Goal: Transaction & Acquisition: Subscribe to service/newsletter

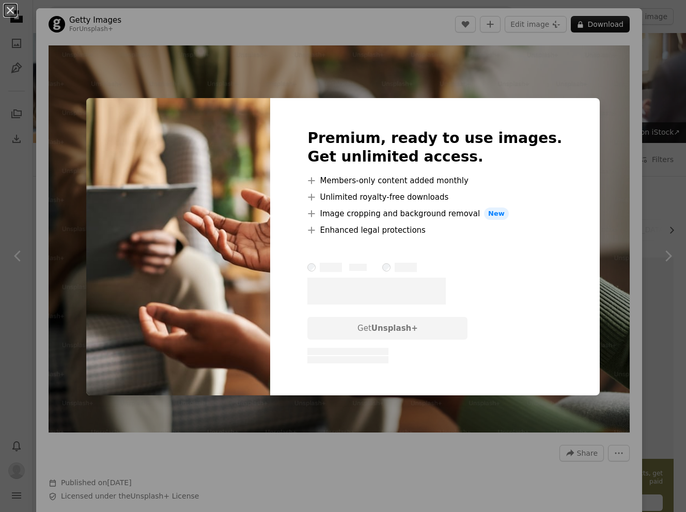
scroll to position [901, 0]
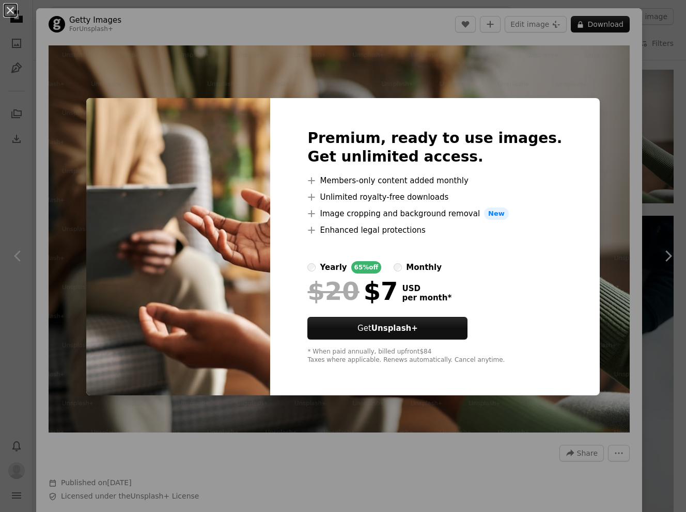
click at [481, 63] on div "An X shape Premium, ready to use images. Get unlimited access. A plus sign Memb…" at bounding box center [343, 256] width 686 height 512
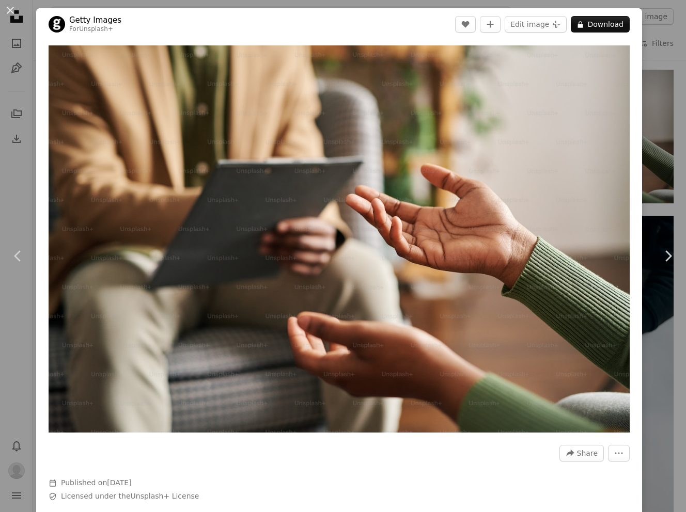
click at [676, 25] on div "An X shape Chevron left Chevron right Getty Images For Unsplash+ A heart A plus…" at bounding box center [343, 256] width 686 height 512
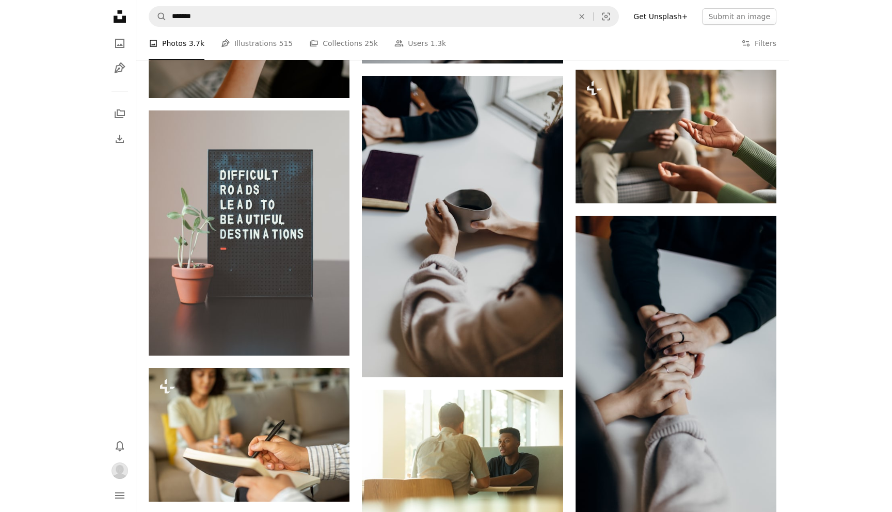
scroll to position [940, 0]
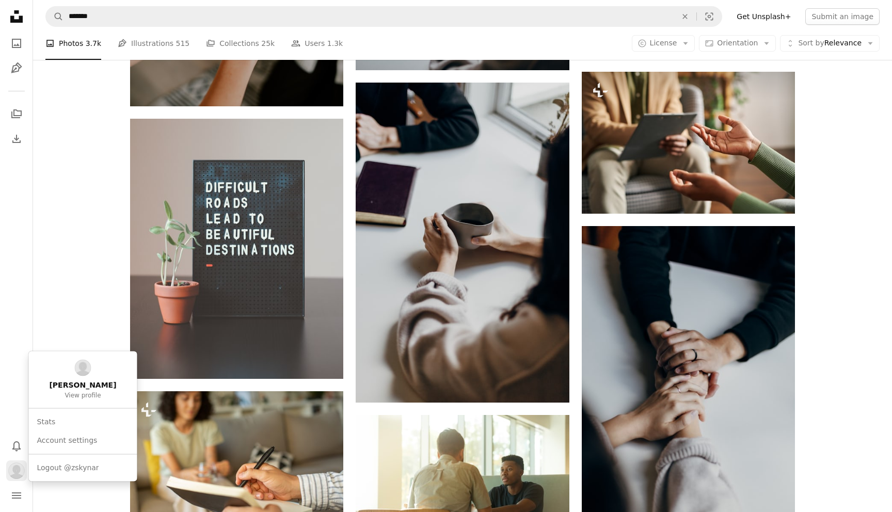
click at [18, 471] on img "Profile" at bounding box center [16, 471] width 17 height 17
click at [685, 98] on body "Unsplash logo Unsplash Home A photo Pen Tool A stack of folders Download Bell n…" at bounding box center [446, 219] width 892 height 2319
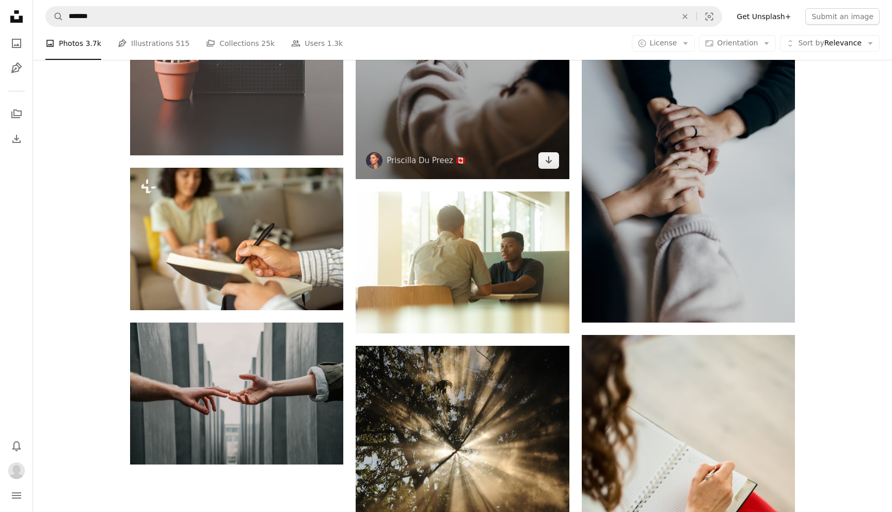
scroll to position [1180, 0]
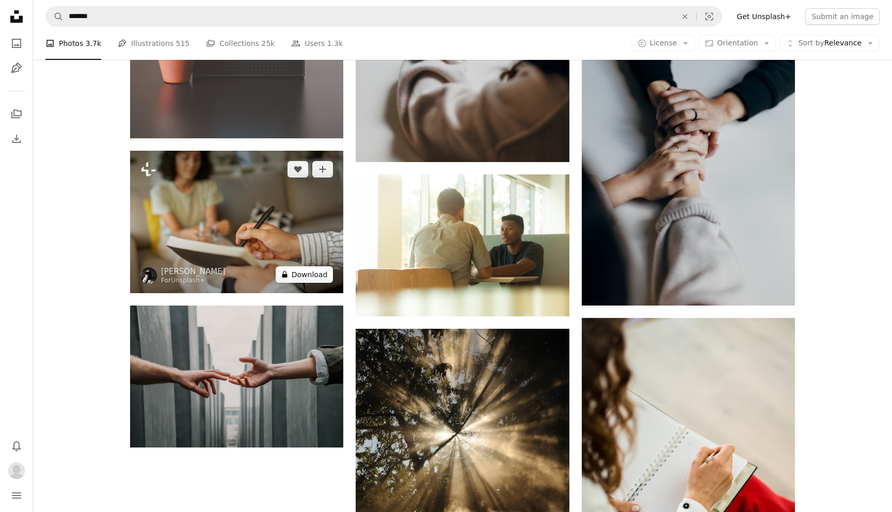
click at [315, 272] on button "A lock Download" at bounding box center [305, 274] width 58 height 17
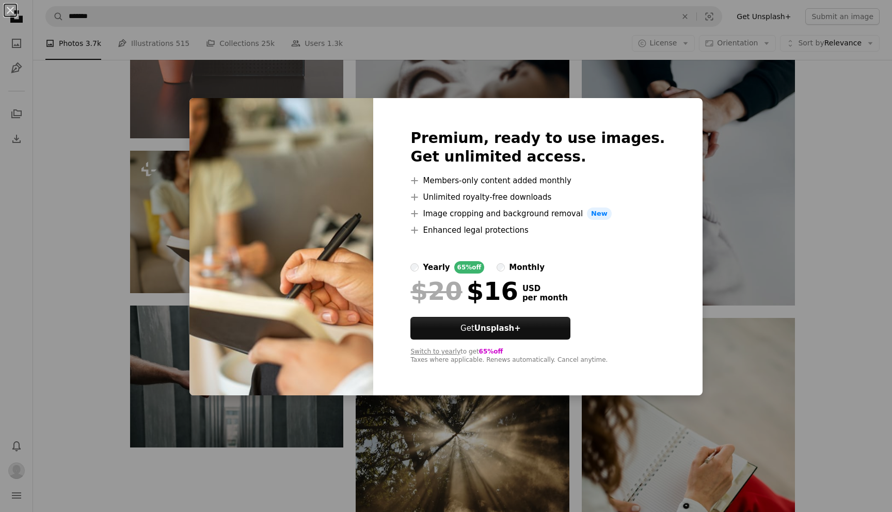
click at [443, 264] on label "yearly 65% off" at bounding box center [447, 267] width 74 height 12
click at [532, 264] on div "monthly" at bounding box center [527, 267] width 36 height 12
click at [450, 268] on div "yearly" at bounding box center [436, 267] width 27 height 12
click at [515, 330] on strong "Unsplash+" at bounding box center [497, 328] width 46 height 9
click at [499, 328] on link "Get Unsplash+" at bounding box center [490, 328] width 160 height 23
